Goal: Transaction & Acquisition: Purchase product/service

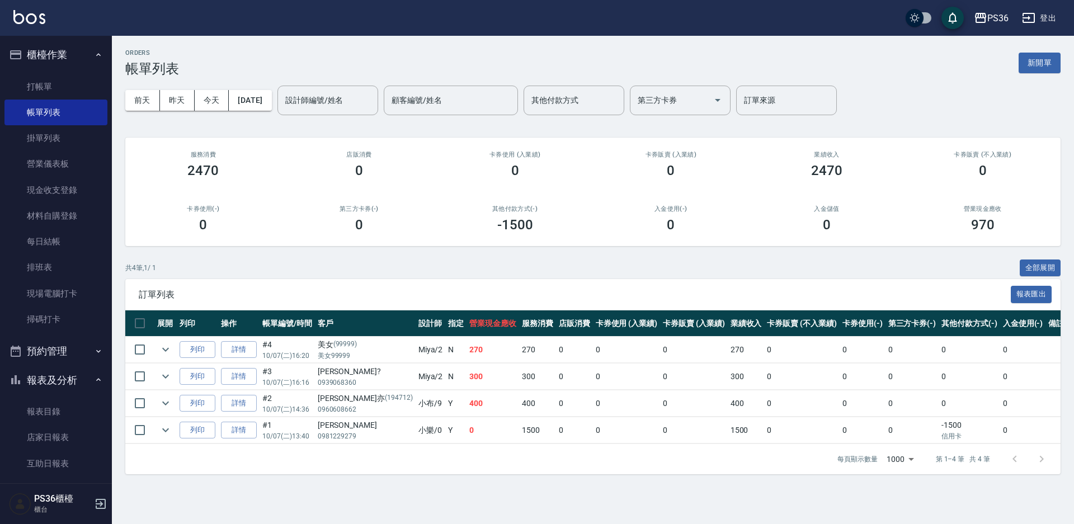
drag, startPoint x: 0, startPoint y: 0, endPoint x: 542, endPoint y: 29, distance: 543.0
drag, startPoint x: 542, startPoint y: 29, endPoint x: 283, endPoint y: 168, distance: 294.4
click at [298, 181] on div "店販消費 0" at bounding box center [359, 165] width 156 height 54
click at [68, 102] on link "帳單列表" at bounding box center [55, 113] width 103 height 26
click at [68, 88] on link "打帳單" at bounding box center [55, 87] width 103 height 26
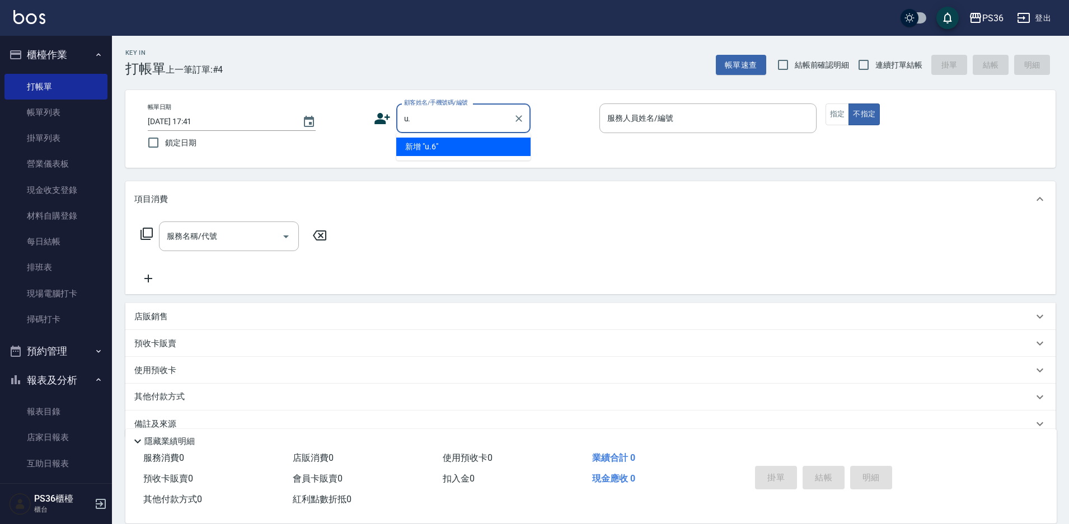
type input "u"
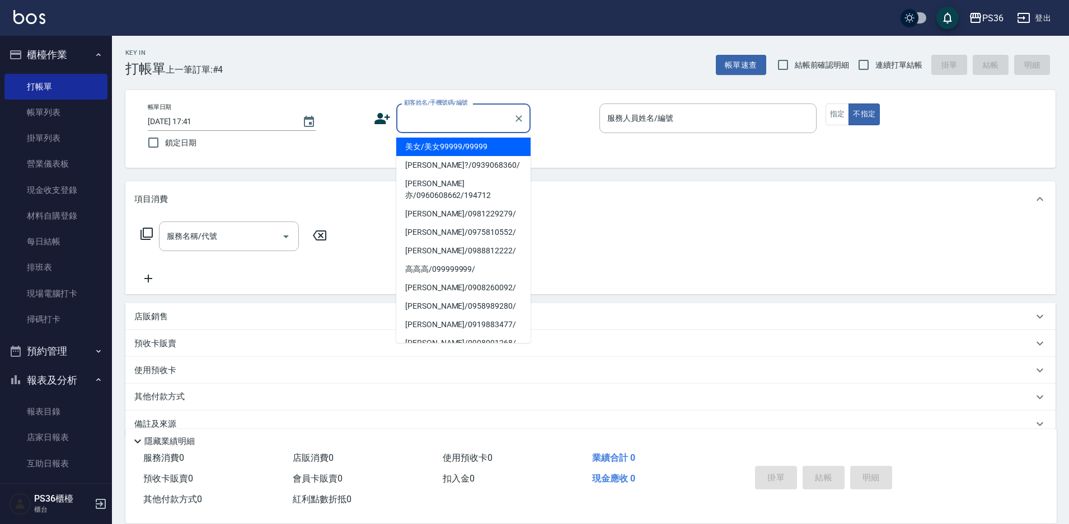
type input "x"
type input "ㄌ"
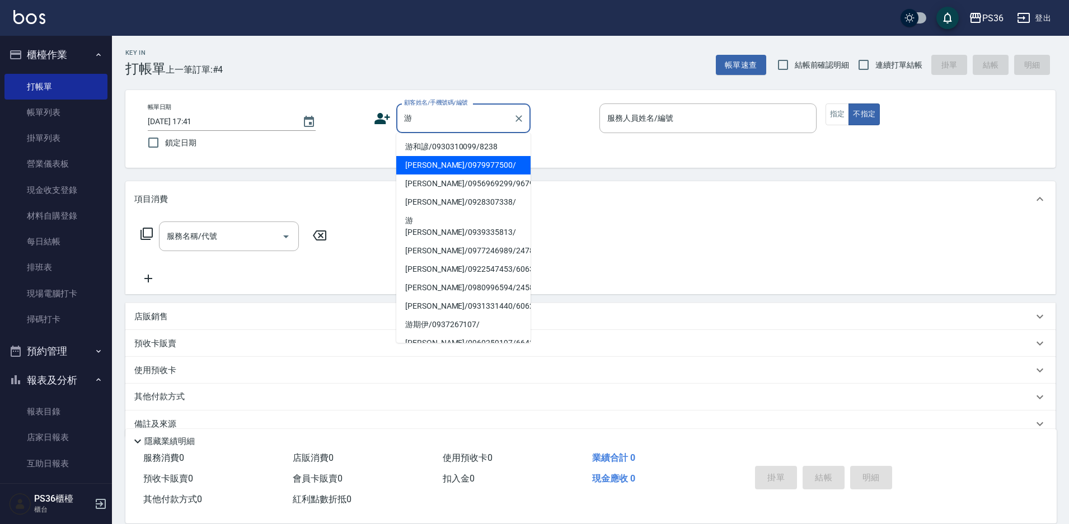
click at [438, 168] on li "[PERSON_NAME]/0979977500/" at bounding box center [463, 165] width 134 height 18
type input "[PERSON_NAME]/0979977500/"
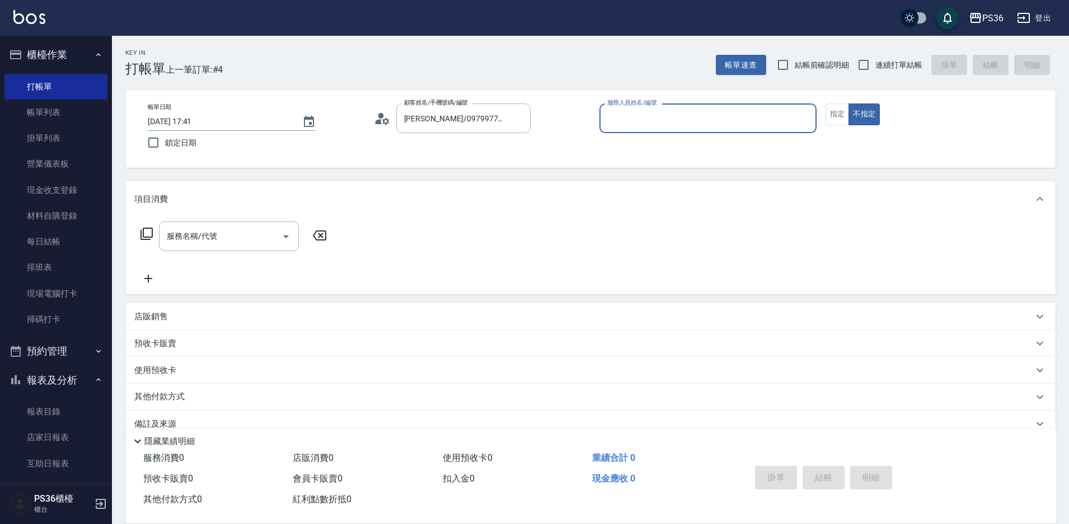
type input "Ruby-4"
click at [836, 118] on button "指定" at bounding box center [837, 115] width 24 height 22
click at [234, 245] on input "服務名稱/代號" at bounding box center [220, 237] width 113 height 20
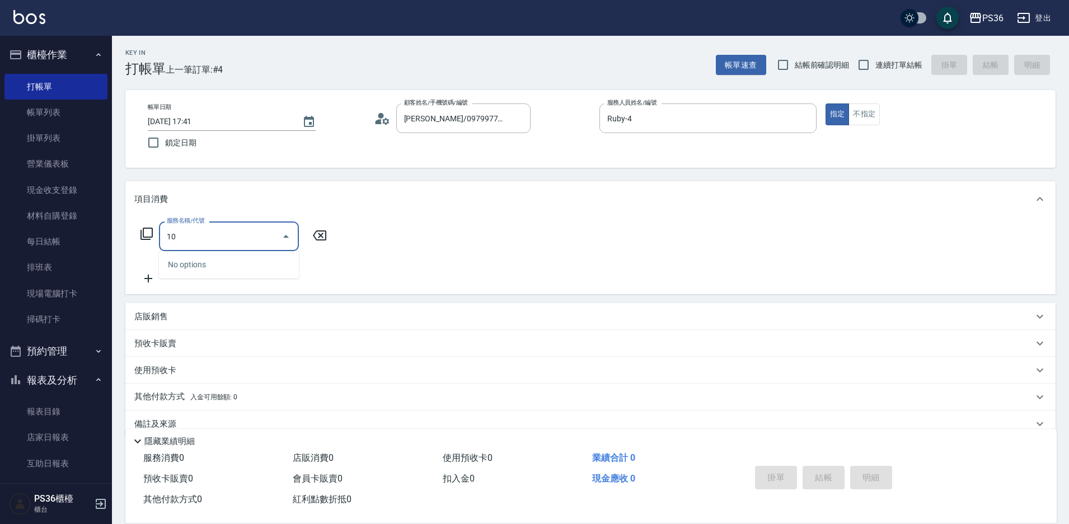
type input "1"
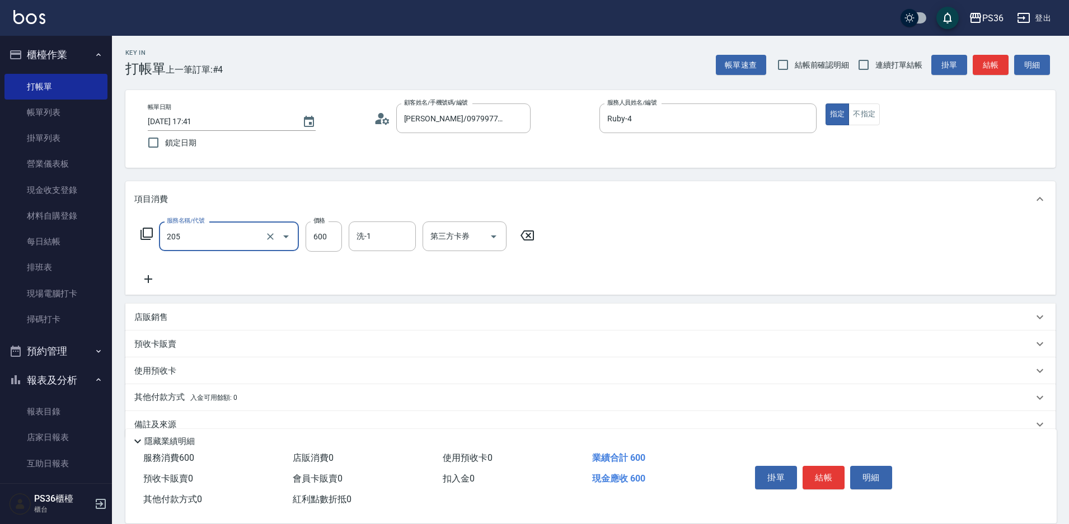
type input "A級洗剪(205)"
click at [150, 281] on icon at bounding box center [148, 279] width 28 height 13
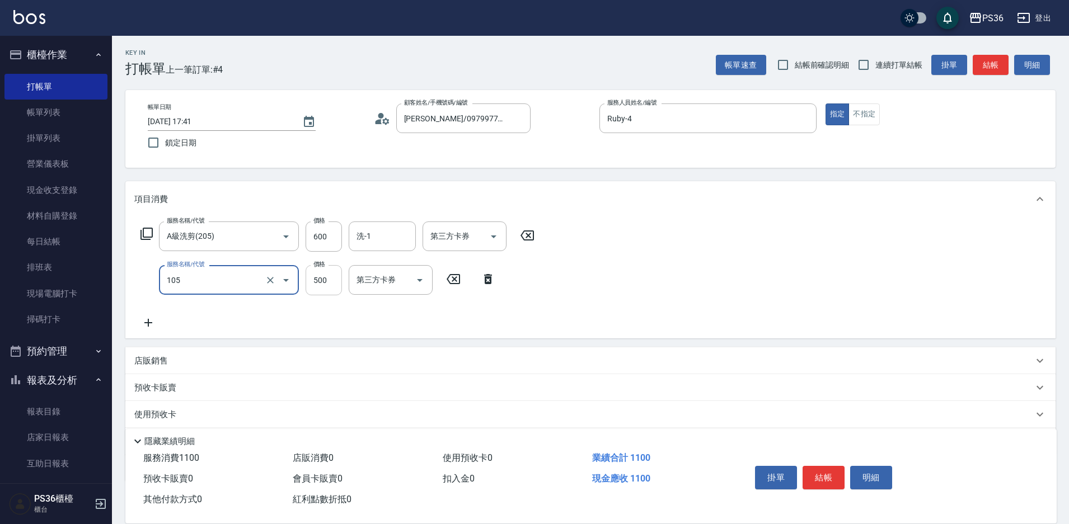
type input "A級單剪(105)"
click at [326, 288] on input "500" at bounding box center [324, 280] width 36 height 30
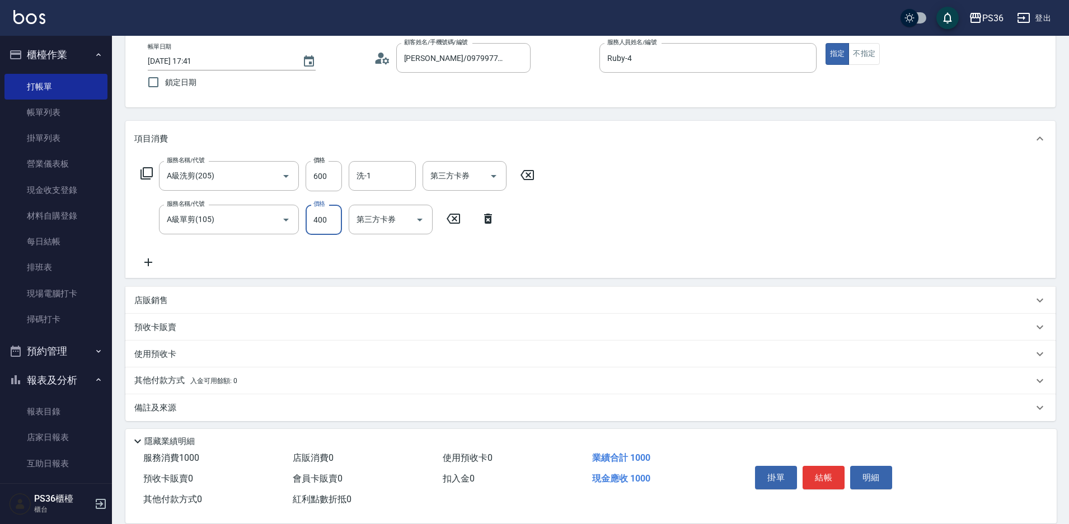
scroll to position [65, 0]
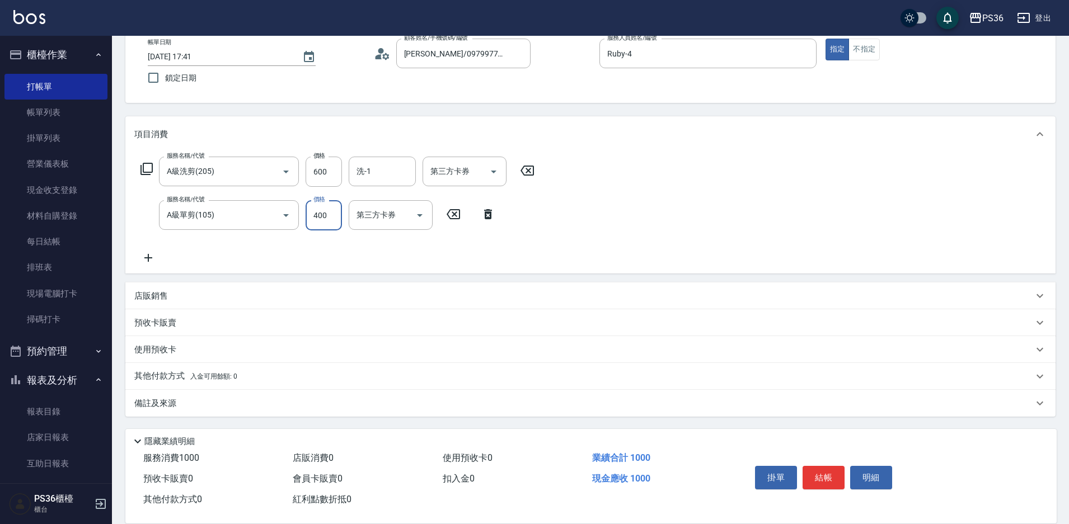
type input "400"
click at [166, 372] on p "其他付款方式 入金可用餘額: 0" at bounding box center [185, 376] width 103 height 12
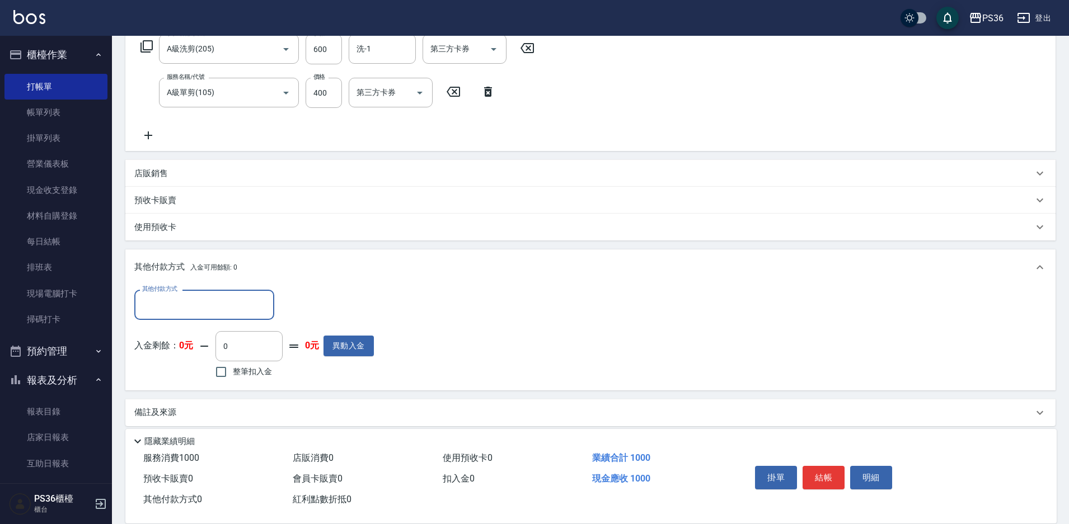
scroll to position [188, 0]
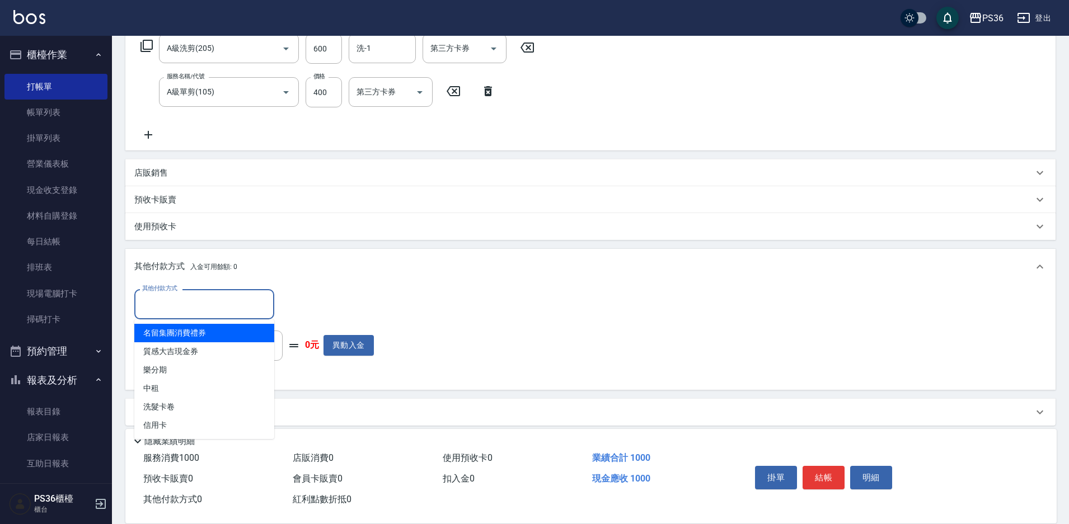
click at [200, 295] on input "其他付款方式" at bounding box center [204, 304] width 130 height 20
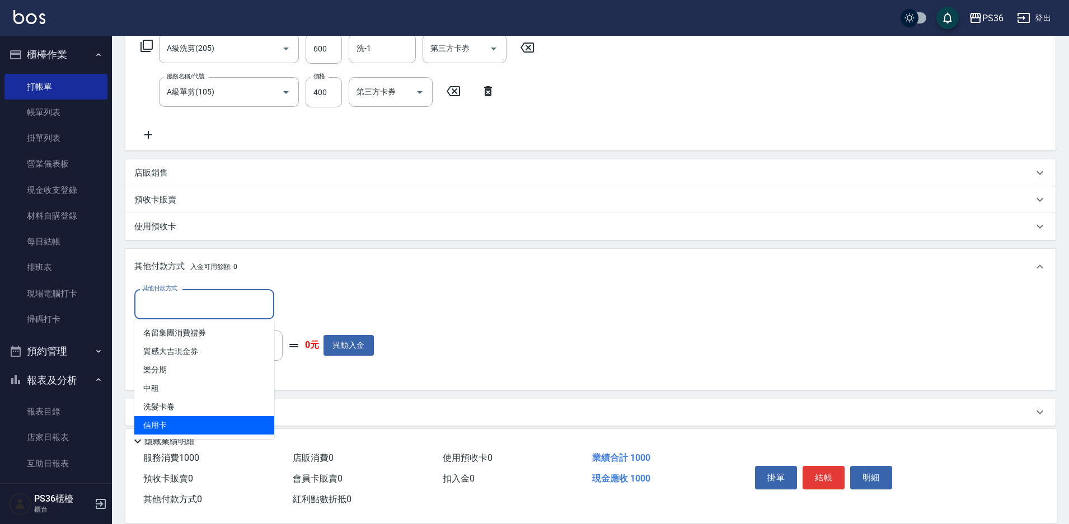
click at [191, 431] on span "信用卡" at bounding box center [204, 425] width 140 height 18
type input "信用卡"
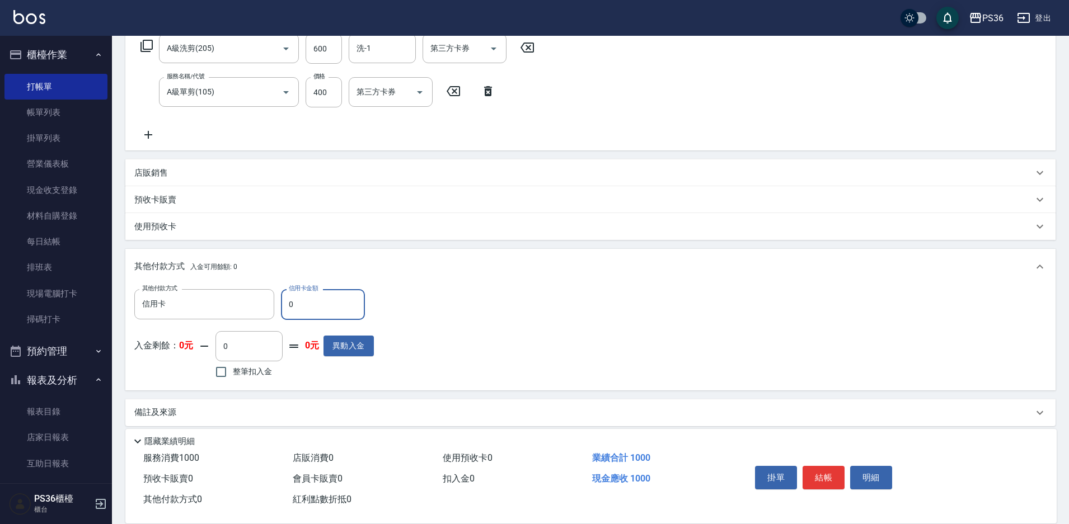
click at [332, 308] on input "0" at bounding box center [323, 304] width 84 height 30
click at [304, 297] on input "400" at bounding box center [323, 304] width 84 height 30
type input "1000"
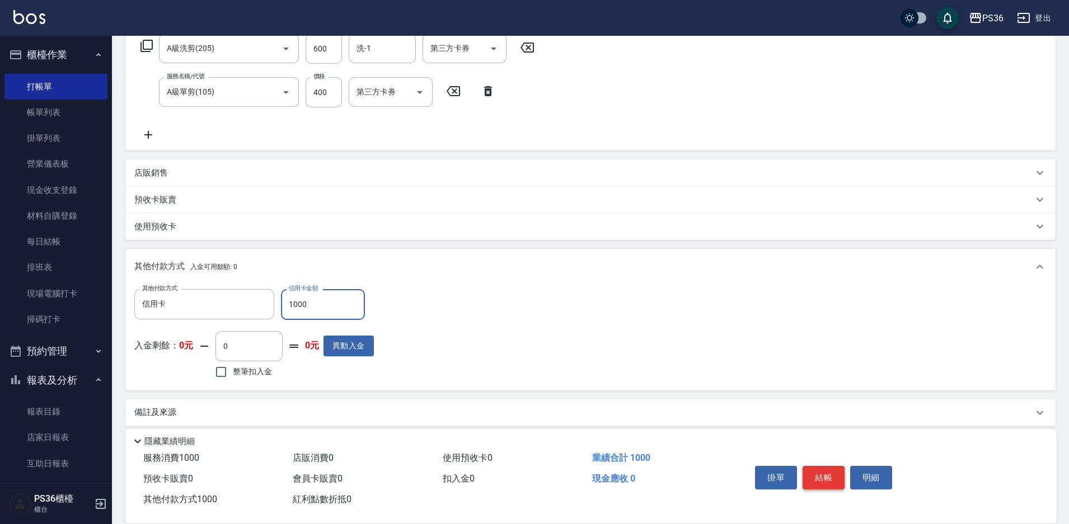
click at [839, 482] on button "結帳" at bounding box center [823, 478] width 42 height 24
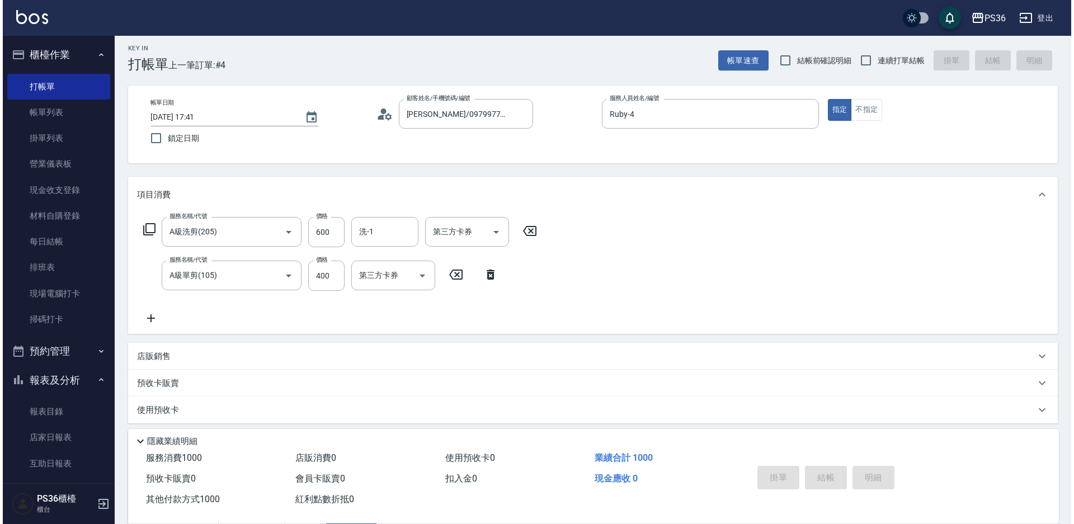
scroll to position [0, 0]
